Goal: Task Accomplishment & Management: Use online tool/utility

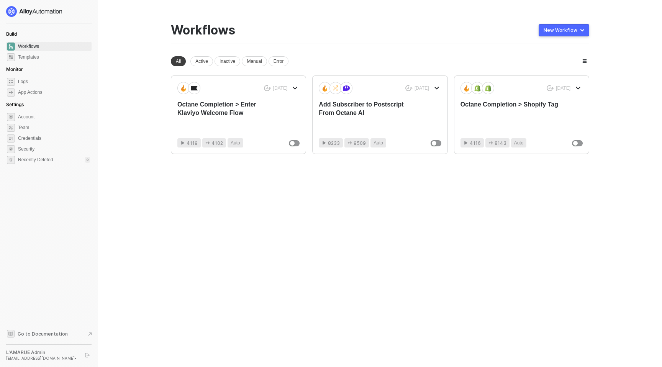
click at [558, 30] on div "New Workflow" at bounding box center [561, 30] width 34 height 6
click at [522, 47] on div "Start From Template" at bounding box center [548, 45] width 71 height 7
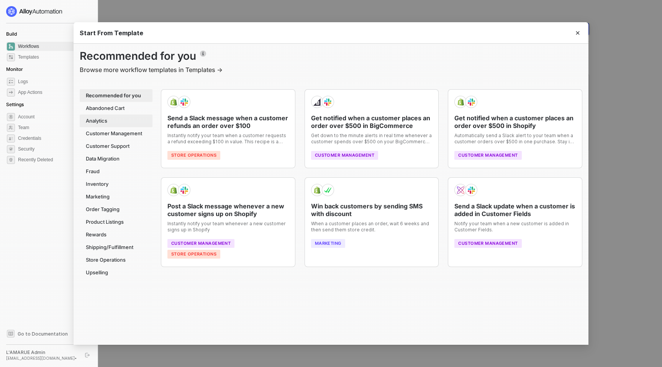
click at [104, 115] on div "Analytics" at bounding box center [116, 121] width 73 height 13
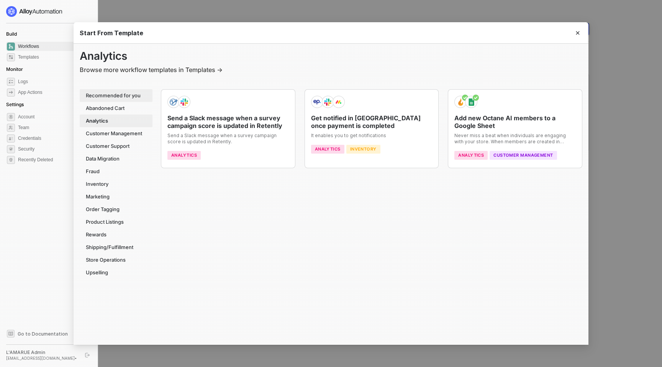
click at [110, 95] on div "Recommended for you" at bounding box center [116, 95] width 73 height 13
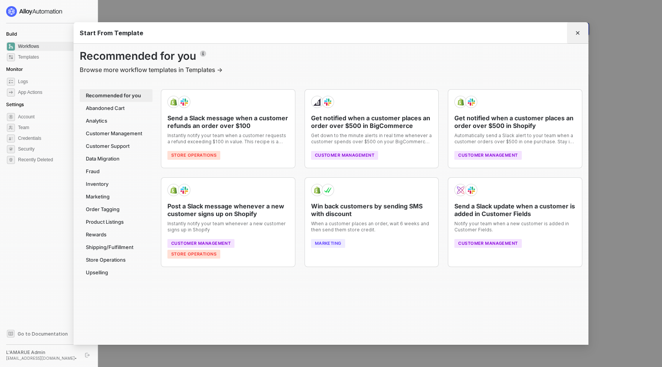
click at [581, 28] on button "Close" at bounding box center [578, 33] width 12 height 12
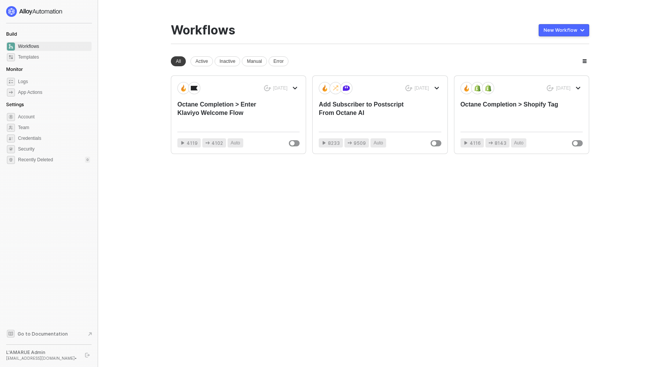
click at [579, 30] on button "New Workflow" at bounding box center [564, 30] width 51 height 12
click at [562, 63] on div "Start From Scratch" at bounding box center [542, 61] width 39 height 7
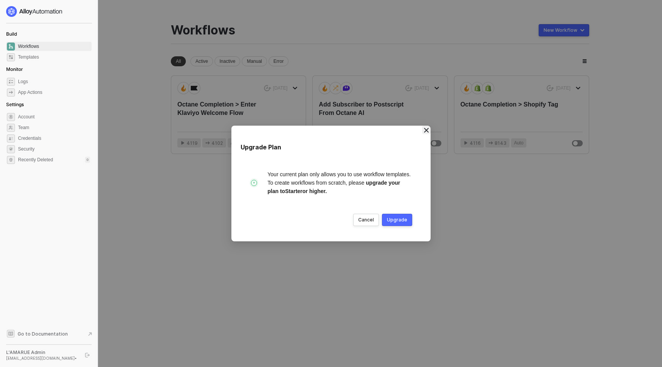
click at [427, 128] on icon "Close" at bounding box center [427, 130] width 6 height 6
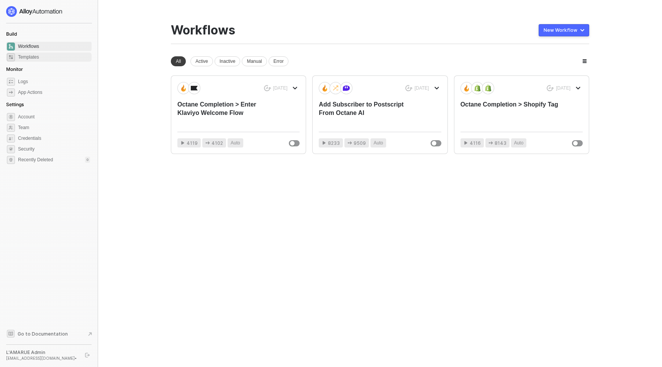
click at [44, 60] on span "Templates" at bounding box center [54, 57] width 72 height 9
